Goal: Complete application form

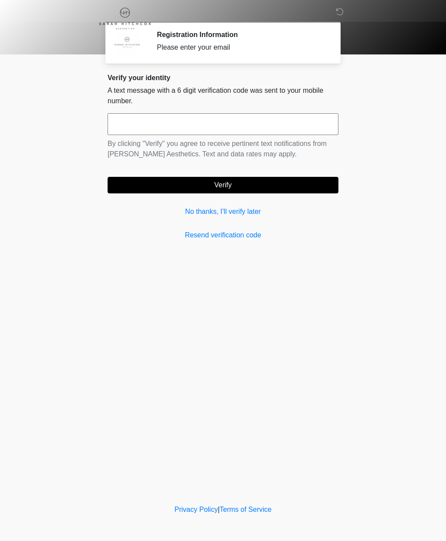
click at [193, 213] on link "No thanks, I'll verify later" at bounding box center [223, 211] width 231 height 10
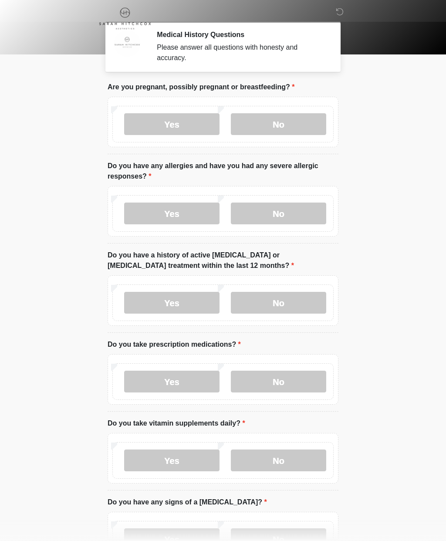
click at [276, 128] on label "No" at bounding box center [278, 124] width 95 height 22
click at [269, 215] on label "No" at bounding box center [278, 213] width 95 height 22
click at [272, 304] on label "No" at bounding box center [278, 303] width 95 height 22
click at [168, 383] on label "Yes" at bounding box center [171, 381] width 95 height 22
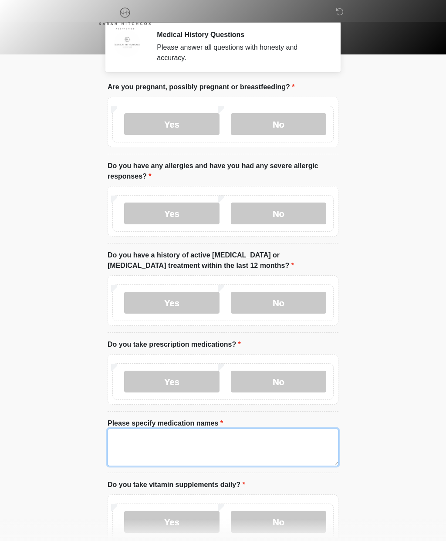
click at [118, 436] on textarea "Please specify medication names" at bounding box center [223, 446] width 231 height 37
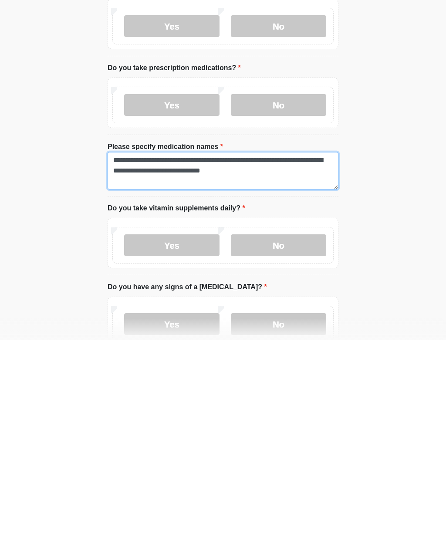
type textarea "**********"
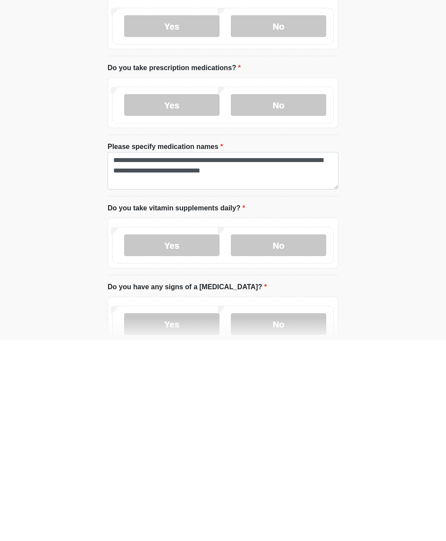
click at [169, 435] on label "Yes" at bounding box center [171, 446] width 95 height 22
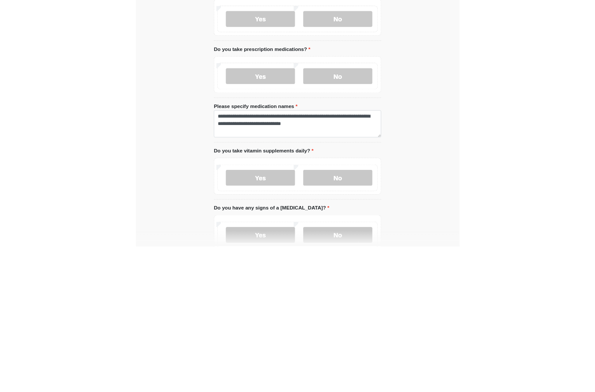
scroll to position [276, 0]
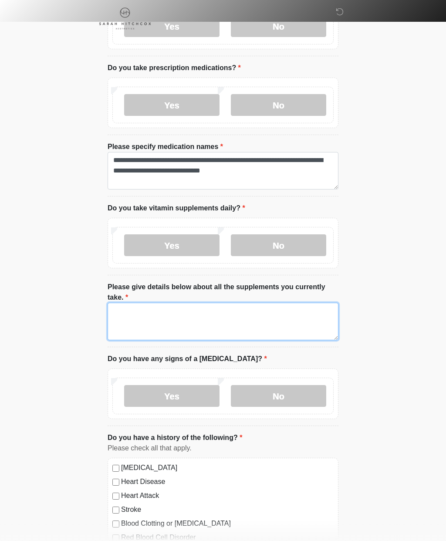
click at [135, 314] on textarea "Please give details below about all the supplements you currently take." at bounding box center [223, 321] width 231 height 37
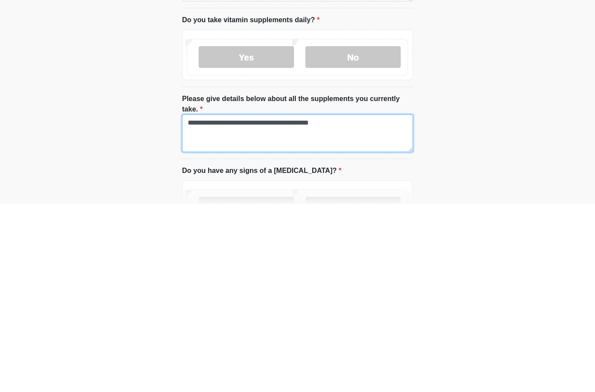
click at [309, 303] on textarea "**********" at bounding box center [297, 321] width 231 height 37
click at [313, 303] on textarea "**********" at bounding box center [297, 321] width 231 height 37
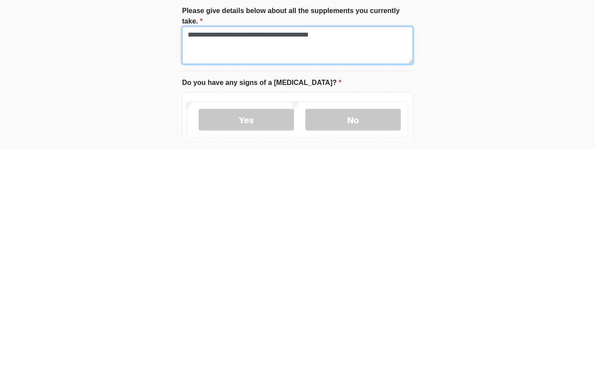
scroll to position [312, 0]
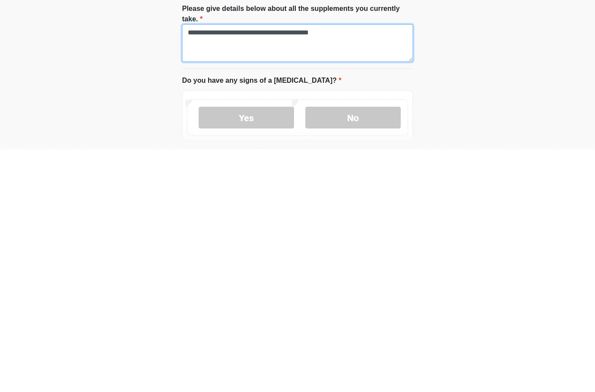
type textarea "**********"
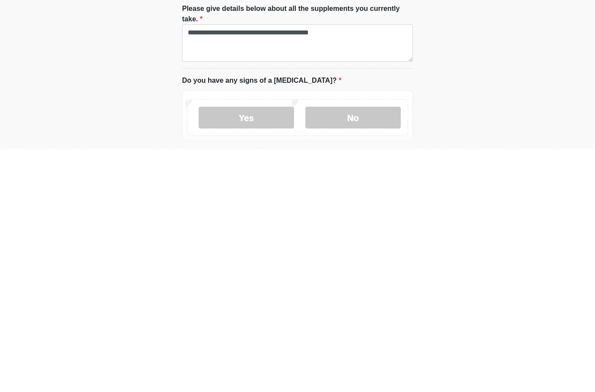
click at [348, 349] on label "No" at bounding box center [352, 360] width 95 height 22
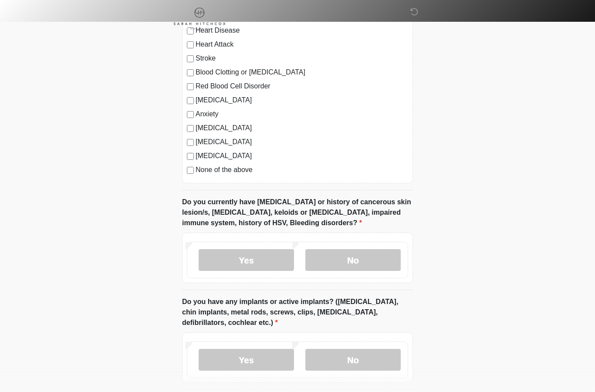
scroll to position [729, 0]
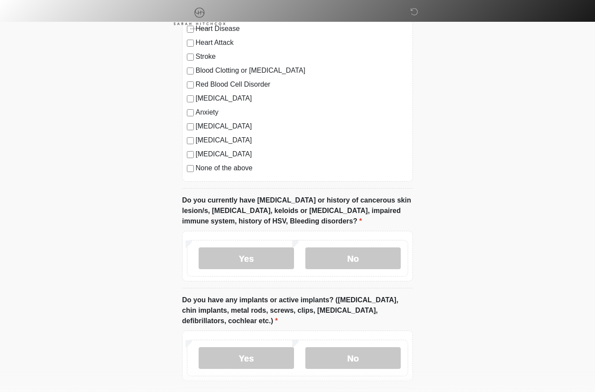
click at [346, 261] on label "No" at bounding box center [352, 258] width 95 height 22
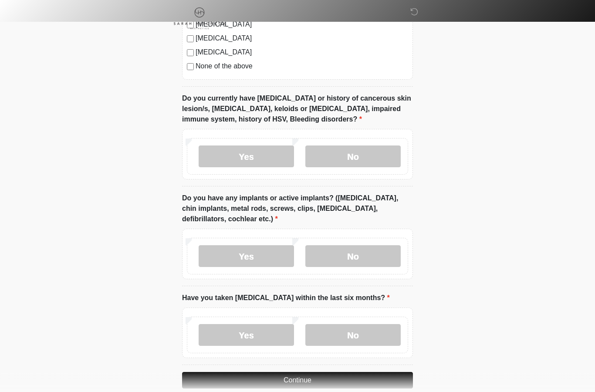
click at [245, 253] on label "Yes" at bounding box center [245, 256] width 95 height 22
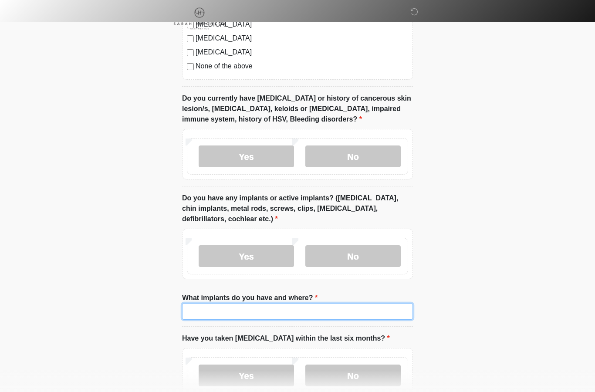
click at [200, 310] on input "What implants do you have and where?" at bounding box center [297, 311] width 231 height 17
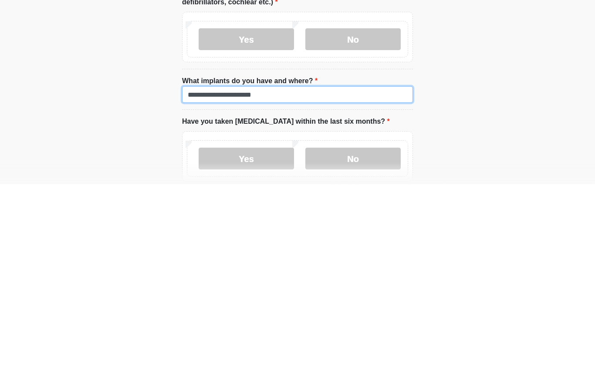
type input "**********"
click at [345, 355] on label "No" at bounding box center [352, 366] width 95 height 22
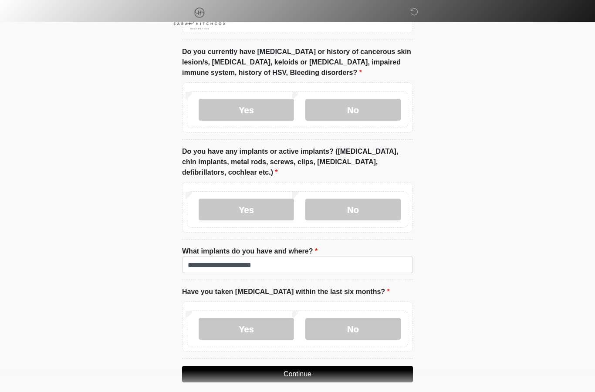
scroll to position [912, 0]
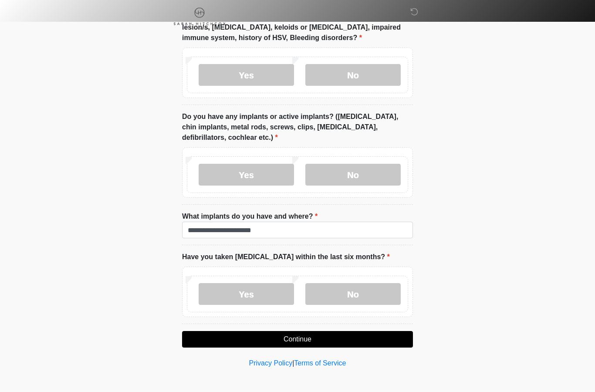
click at [298, 333] on button "Continue" at bounding box center [297, 339] width 231 height 17
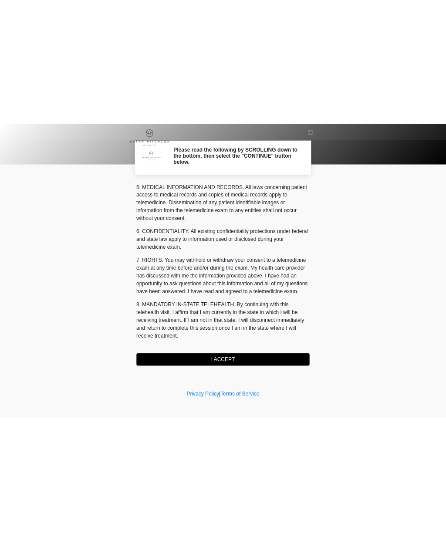
scroll to position [298, 0]
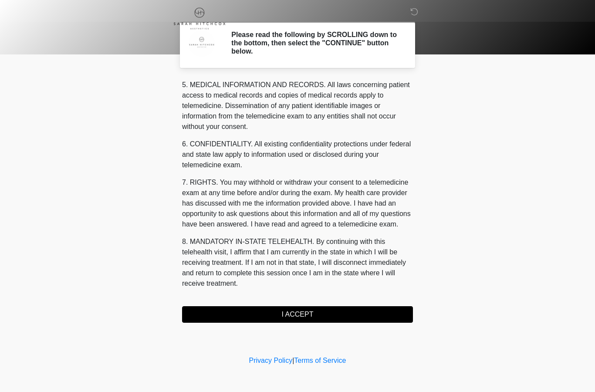
click at [298, 315] on button "I ACCEPT" at bounding box center [297, 314] width 231 height 17
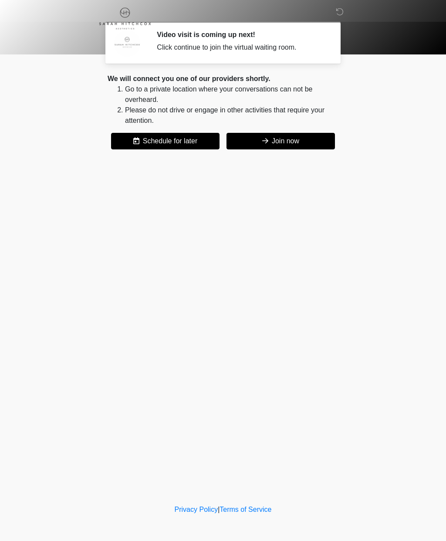
click at [306, 138] on button "Join now" at bounding box center [280, 141] width 108 height 17
